Goal: Transaction & Acquisition: Purchase product/service

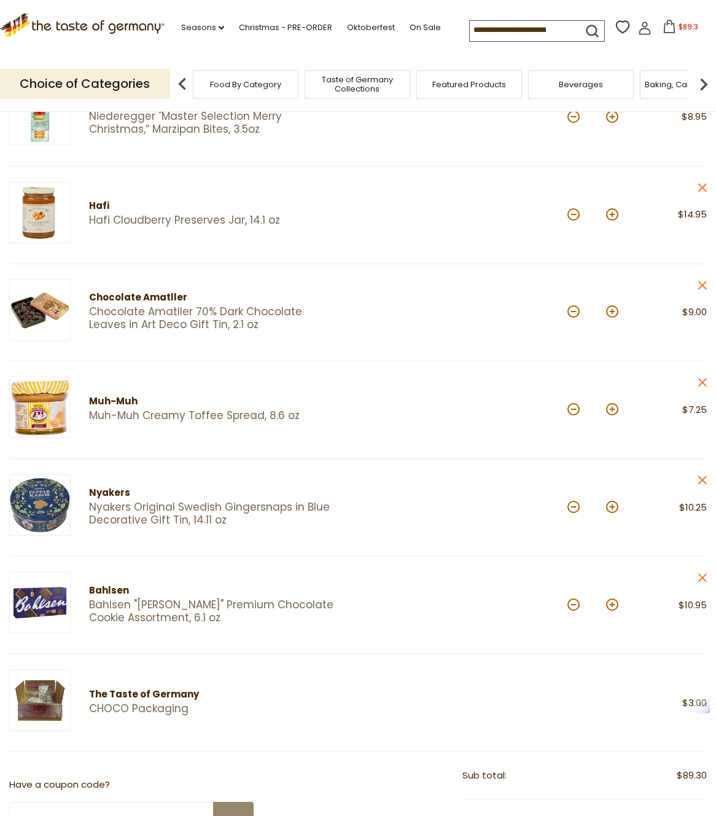
scroll to position [298, 0]
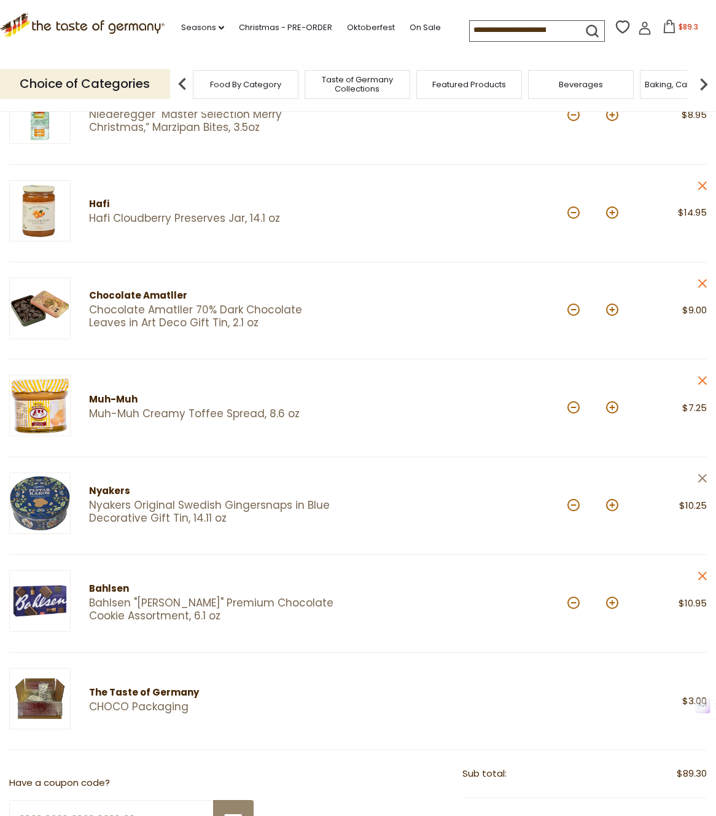
click at [706, 480] on icon "close" at bounding box center [702, 477] width 9 height 9
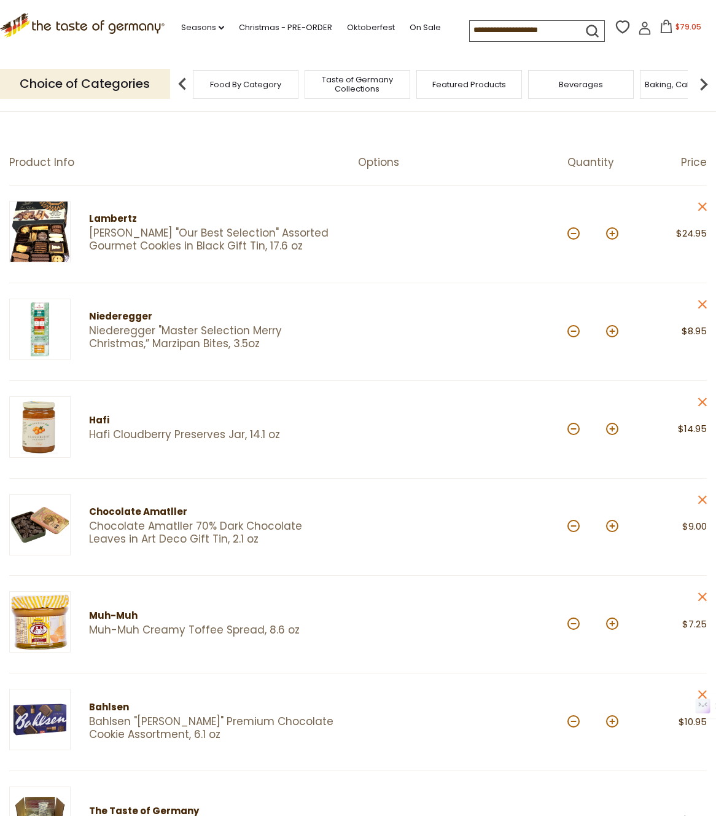
scroll to position [84, 0]
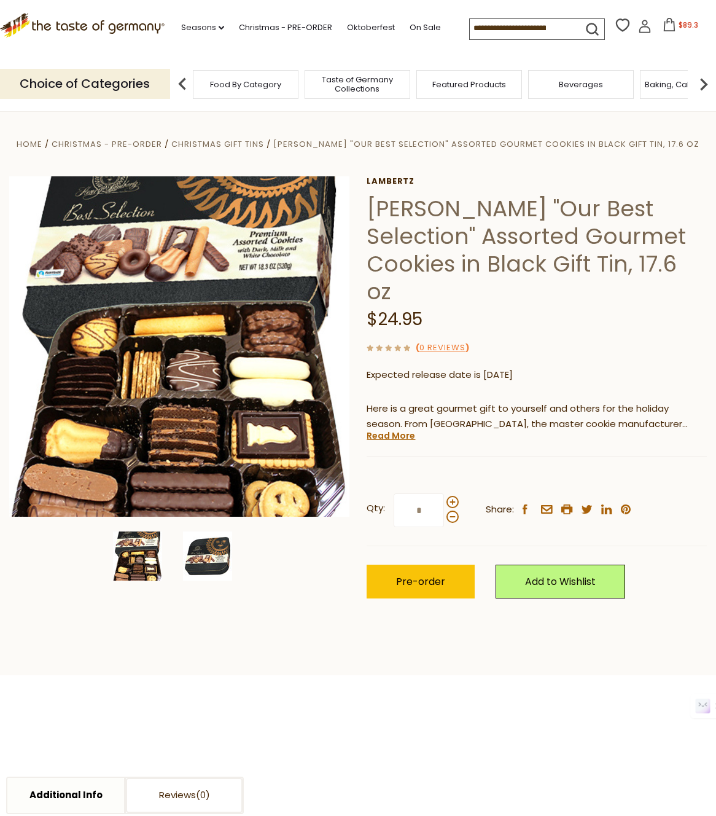
click at [215, 550] on img at bounding box center [207, 555] width 49 height 49
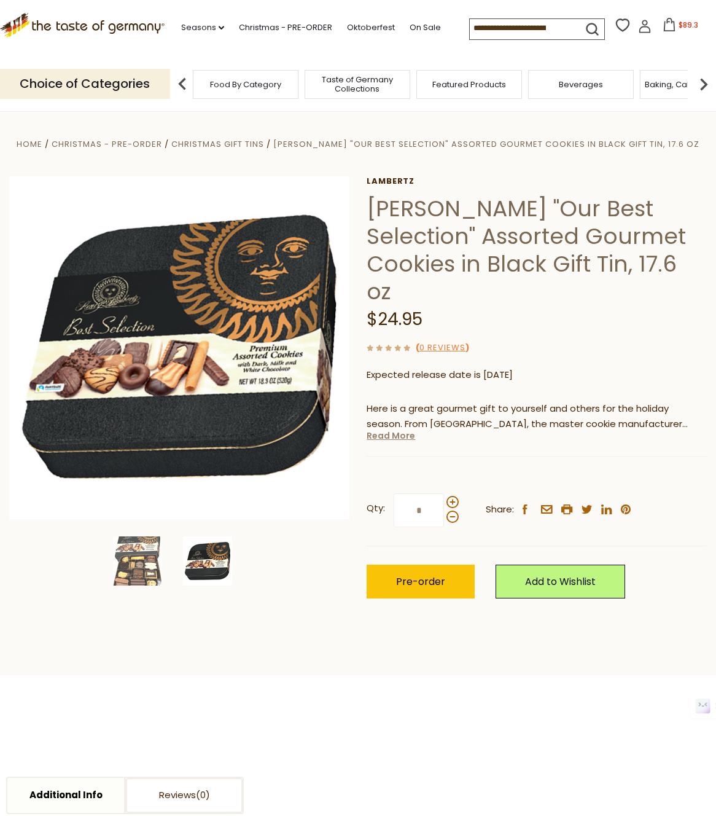
click at [407, 429] on link "Read More" at bounding box center [391, 435] width 49 height 12
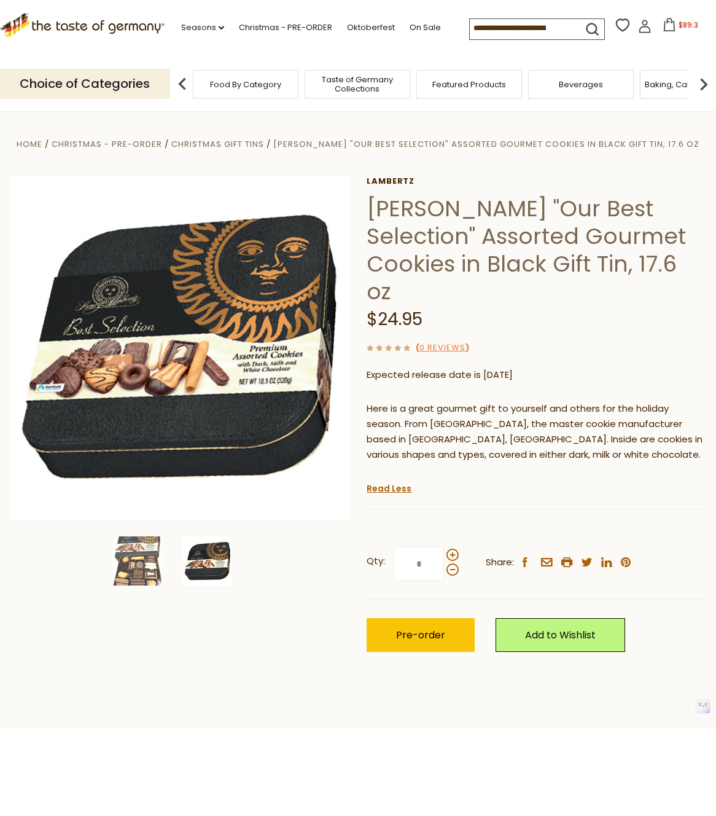
click at [390, 238] on h1 "[PERSON_NAME] "Our Best Selection" Assorted Gourmet Cookies in Black Gift Tin, …" at bounding box center [537, 250] width 340 height 111
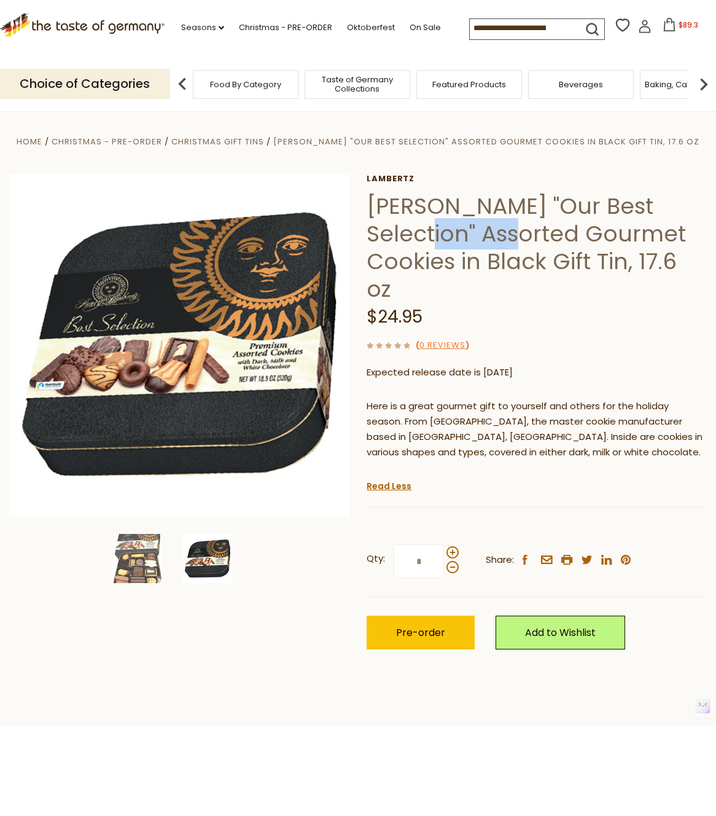
click at [390, 238] on h1 "[PERSON_NAME] "Our Best Selection" Assorted Gourmet Cookies in Black Gift Tin, …" at bounding box center [537, 247] width 340 height 111
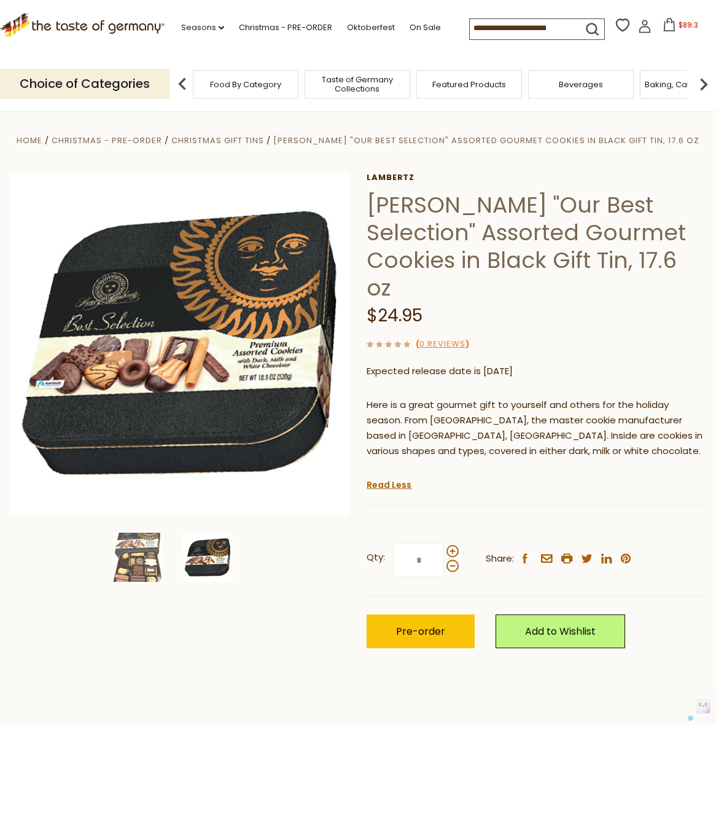
click at [405, 200] on h1 "[PERSON_NAME] "Our Best Selection" Assorted Gourmet Cookies in Black Gift Tin, …" at bounding box center [537, 246] width 340 height 111
click at [400, 200] on h1 "[PERSON_NAME] "Our Best Selection" Assorted Gourmet Cookies in Black Gift Tin, …" at bounding box center [537, 246] width 340 height 111
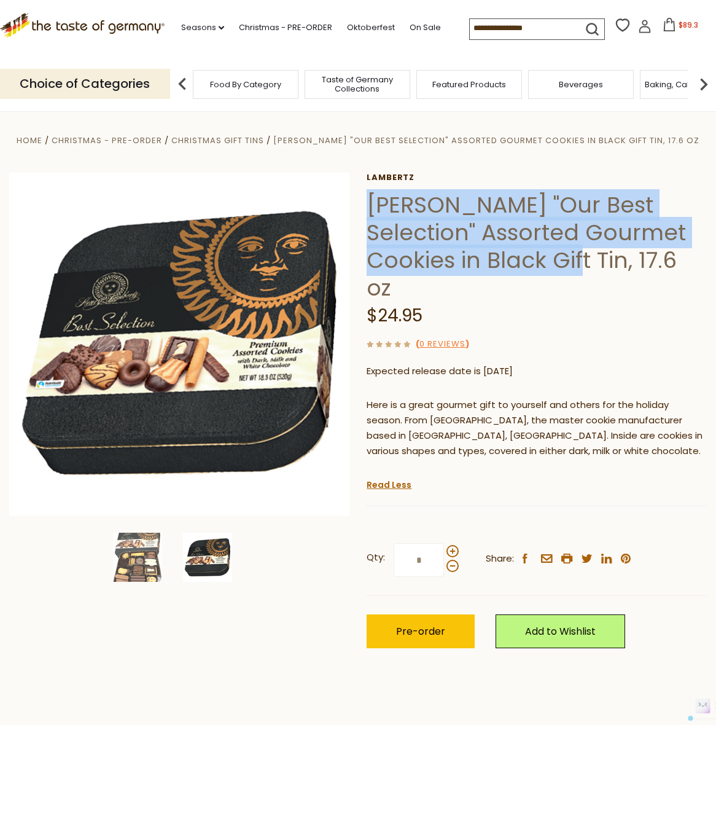
drag, startPoint x: 402, startPoint y: 202, endPoint x: 485, endPoint y: 248, distance: 94.3
click at [485, 248] on h1 "[PERSON_NAME] "Our Best Selection" Assorted Gourmet Cookies in Black Gift Tin, …" at bounding box center [537, 246] width 340 height 111
